Goal: Task Accomplishment & Management: Manage account settings

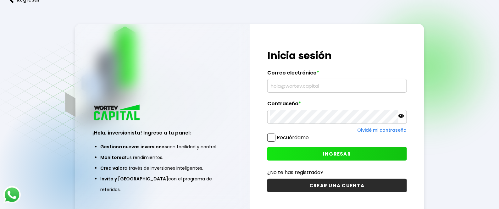
click at [283, 92] on input "text" at bounding box center [337, 85] width 134 height 13
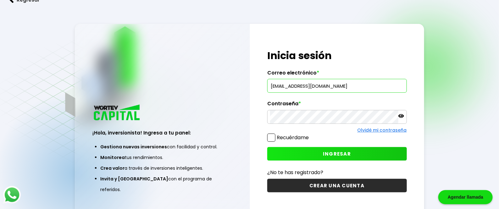
type input "[EMAIL_ADDRESS][DOMAIN_NAME]"
click at [400, 119] on icon at bounding box center [402, 116] width 6 height 6
click at [305, 161] on button "INGRESAR" at bounding box center [337, 154] width 140 height 14
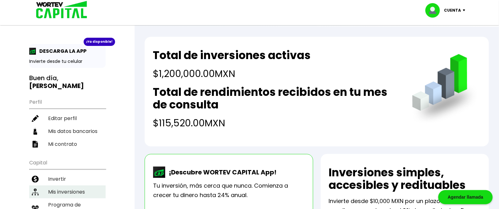
click at [62, 186] on li "Mis inversiones" at bounding box center [67, 192] width 76 height 13
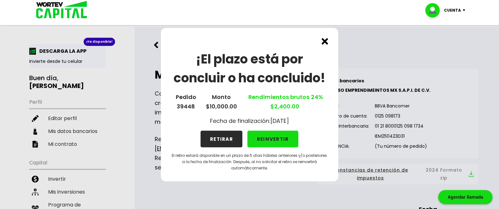
click at [323, 41] on img at bounding box center [325, 41] width 7 height 7
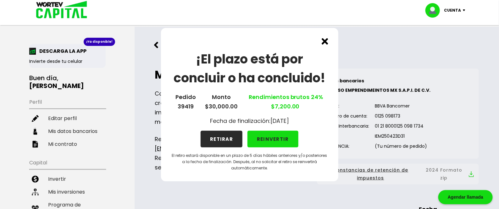
click at [323, 41] on img at bounding box center [325, 41] width 7 height 7
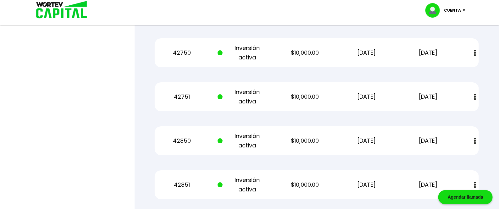
scroll to position [2078, 0]
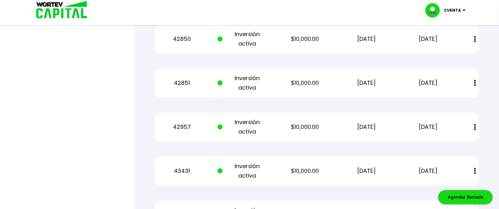
click at [454, 8] on p "Cuenta" at bounding box center [452, 10] width 17 height 9
click at [441, 39] on li "Cerrar sesión" at bounding box center [446, 42] width 50 height 13
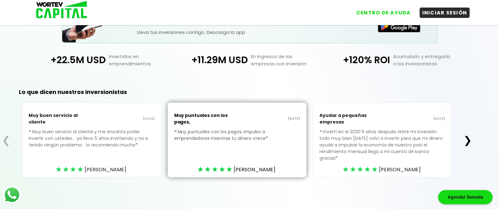
scroll to position [167, 0]
